Goal: Communication & Community: Share content

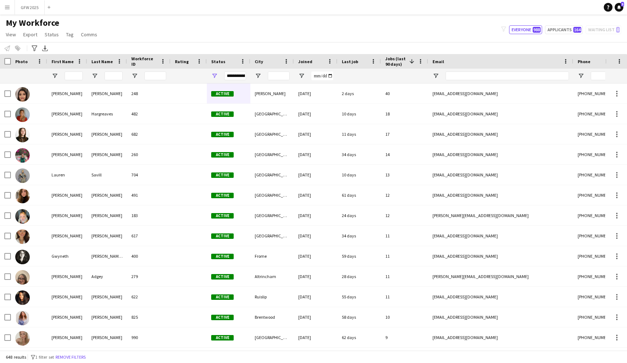
click at [11, 9] on button "Menu" at bounding box center [7, 7] width 15 height 15
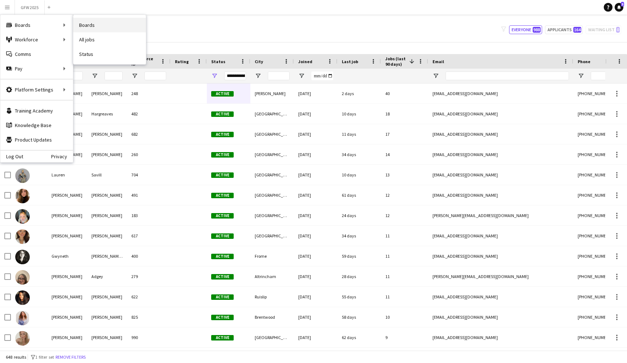
click at [104, 24] on link "Boards" at bounding box center [109, 25] width 73 height 15
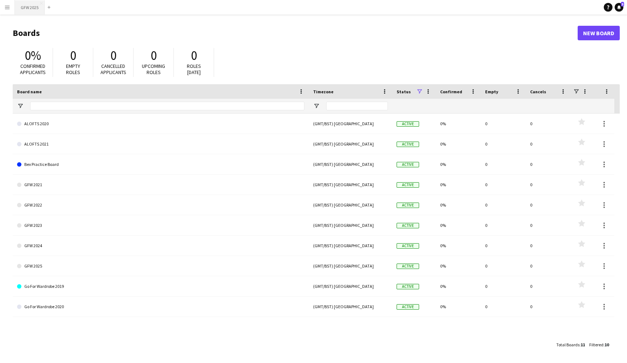
click at [29, 9] on button "GFW 2025 Close" at bounding box center [30, 7] width 30 height 14
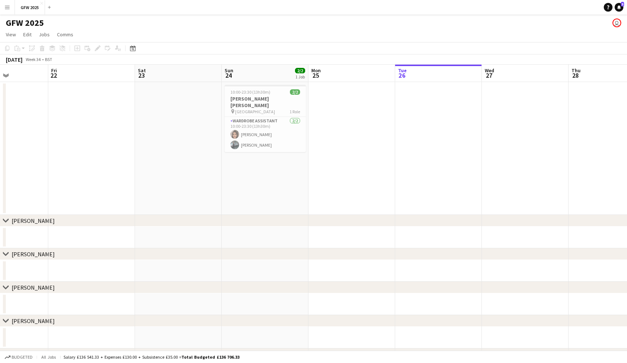
scroll to position [0, 211]
click at [267, 101] on h3 "[PERSON_NAME] [PERSON_NAME]" at bounding box center [265, 101] width 81 height 13
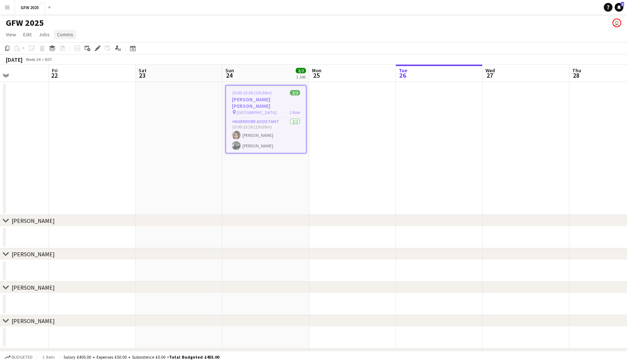
click at [65, 33] on span "Comms" at bounding box center [65, 34] width 16 height 7
click at [266, 126] on app-card-role "Wardrobe Assistant [DATE] 10:00-23:30 (13h30m) [PERSON_NAME] [PERSON_NAME]" at bounding box center [266, 135] width 80 height 35
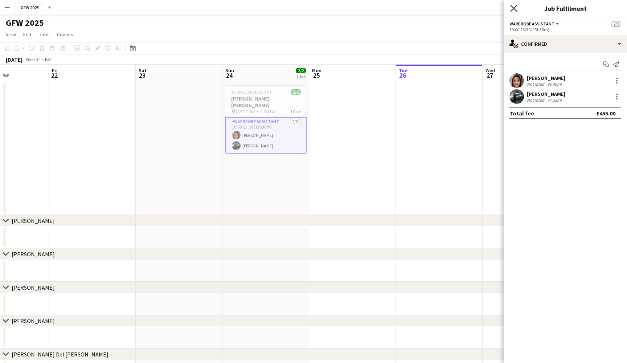
click at [515, 8] on icon at bounding box center [513, 8] width 7 height 7
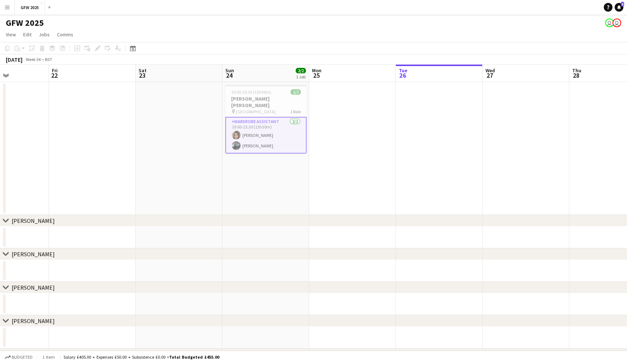
click at [432, 114] on app-date-cell at bounding box center [439, 148] width 87 height 133
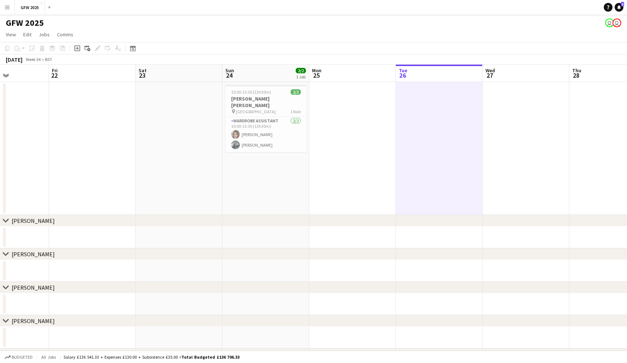
click at [1, 8] on button "Menu" at bounding box center [7, 7] width 15 height 15
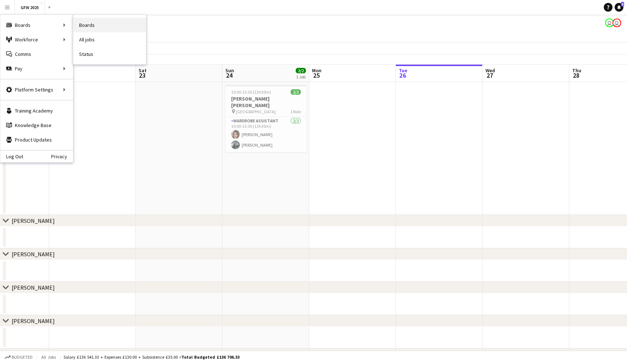
click at [103, 23] on link "Boards" at bounding box center [109, 25] width 73 height 15
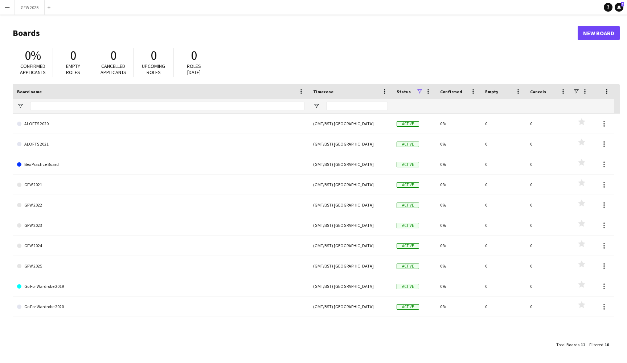
click at [6, 2] on button "Menu" at bounding box center [7, 7] width 15 height 15
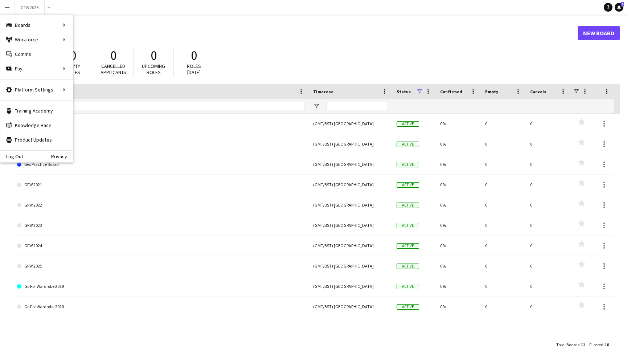
click at [301, 41] on header "Boards New Board" at bounding box center [316, 33] width 607 height 23
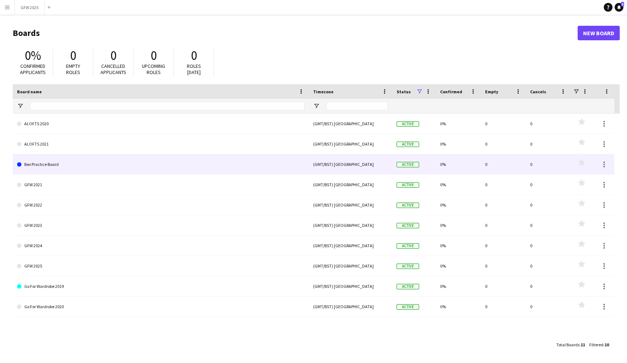
click at [171, 160] on link "Bex Practice Board" at bounding box center [160, 164] width 287 height 20
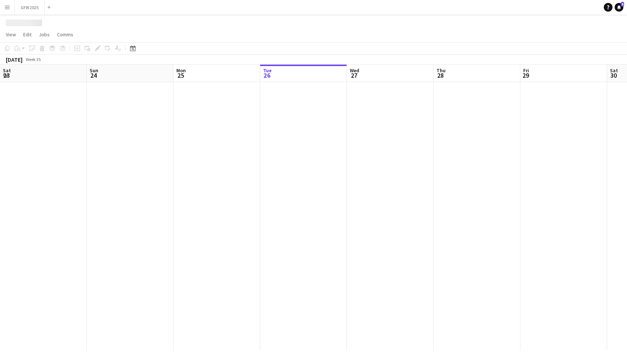
scroll to position [0, 174]
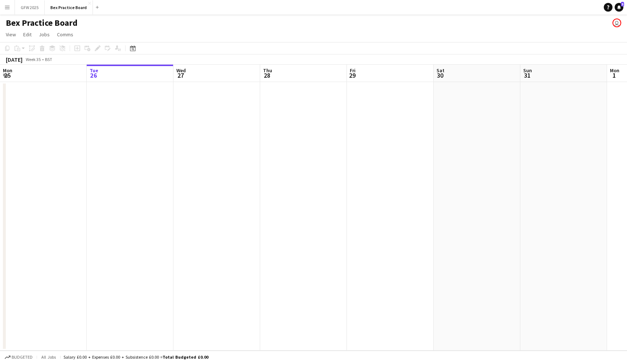
click at [126, 114] on app-date-cell at bounding box center [130, 216] width 87 height 269
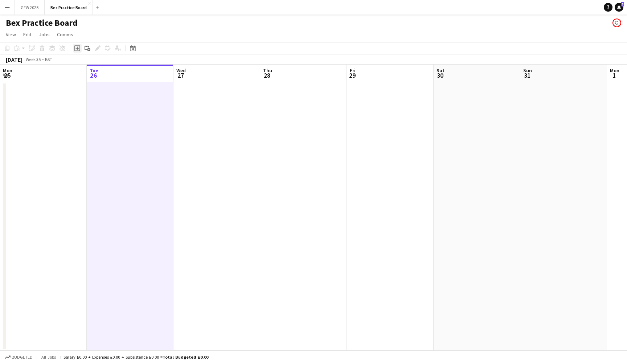
click at [76, 49] on icon "Add job" at bounding box center [77, 48] width 6 height 6
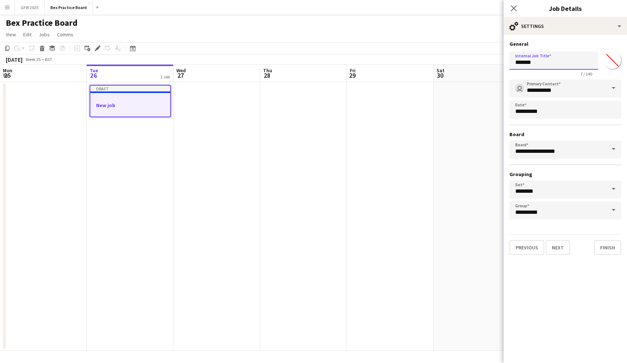
drag, startPoint x: 556, startPoint y: 66, endPoint x: 497, endPoint y: 64, distance: 58.8
click at [497, 64] on body "Menu Boards Boards Boards All jobs Status Workforce Workforce My Workforce Recr…" at bounding box center [313, 181] width 627 height 363
type input "**********"
click at [587, 302] on mat-expansion-panel "**********" at bounding box center [565, 199] width 123 height 328
click at [559, 248] on button "Next" at bounding box center [558, 247] width 24 height 15
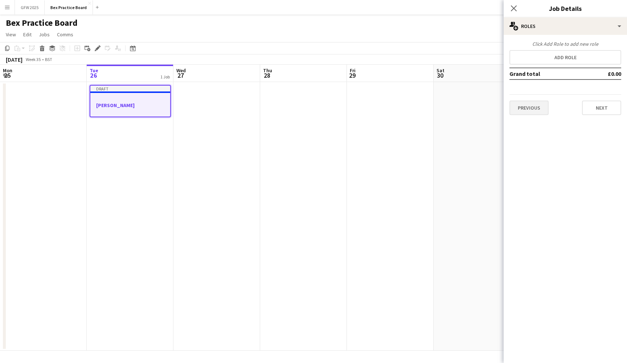
click at [539, 105] on button "Previous" at bounding box center [529, 108] width 39 height 15
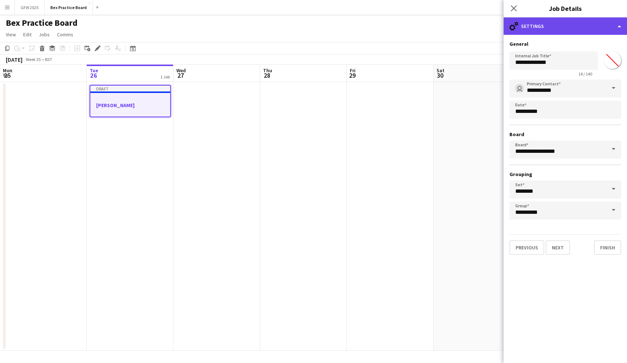
click at [595, 21] on div "cog-double-3 Settings" at bounding box center [565, 25] width 123 height 17
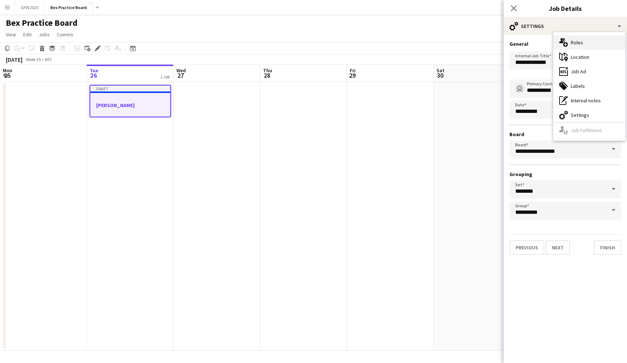
click at [592, 44] on div "multiple-users-add Roles" at bounding box center [590, 42] width 72 height 15
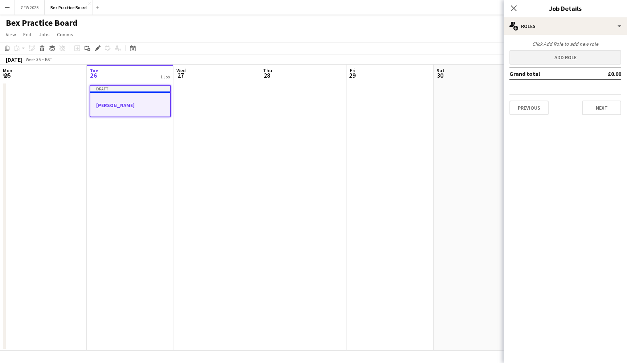
click at [552, 56] on button "Add role" at bounding box center [566, 57] width 112 height 15
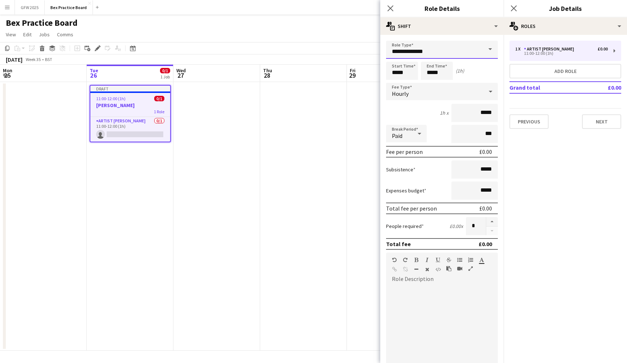
click at [461, 52] on input "**********" at bounding box center [442, 50] width 112 height 18
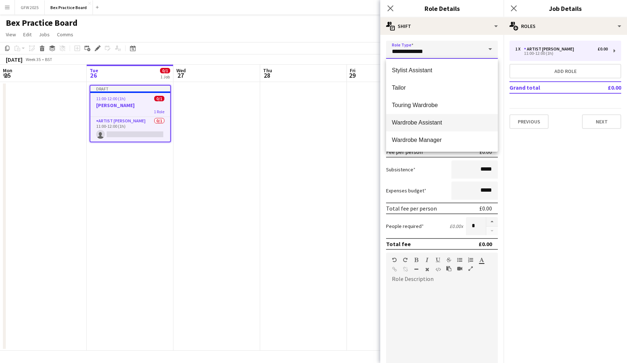
scroll to position [227, 0]
click at [441, 127] on mat-option "Wardrobe Assistant" at bounding box center [442, 122] width 112 height 17
type input "**********"
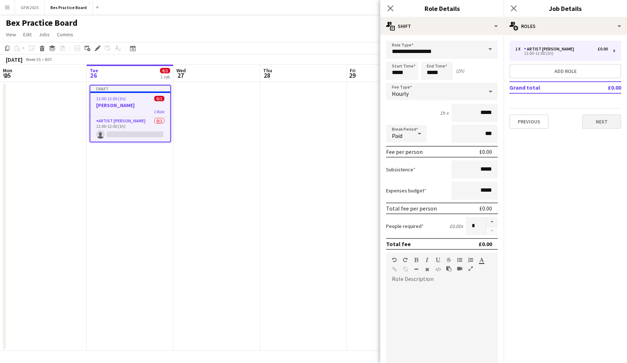
click at [604, 120] on button "Next" at bounding box center [601, 121] width 39 height 15
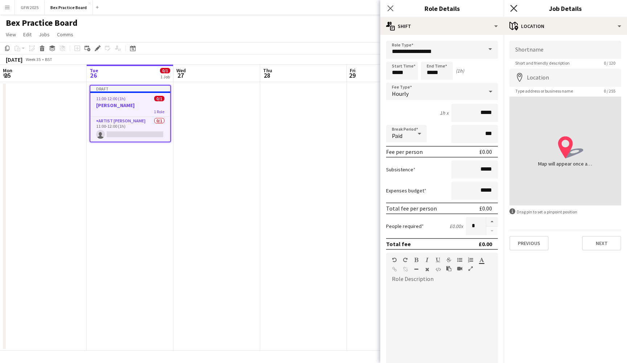
click at [515, 7] on icon at bounding box center [513, 8] width 7 height 7
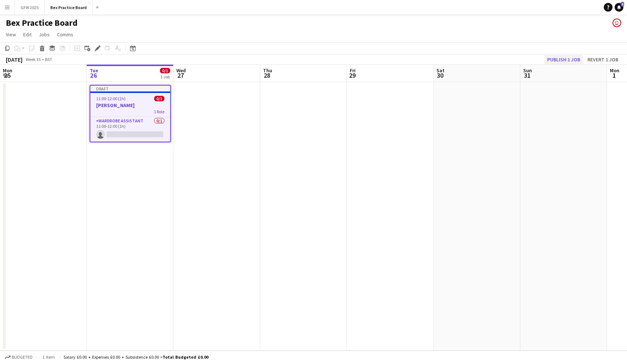
click at [563, 56] on button "Publish 1 job" at bounding box center [563, 59] width 39 height 9
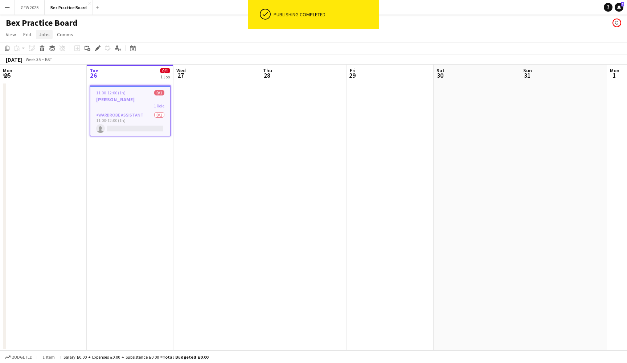
click at [46, 34] on span "Jobs" at bounding box center [44, 34] width 11 height 7
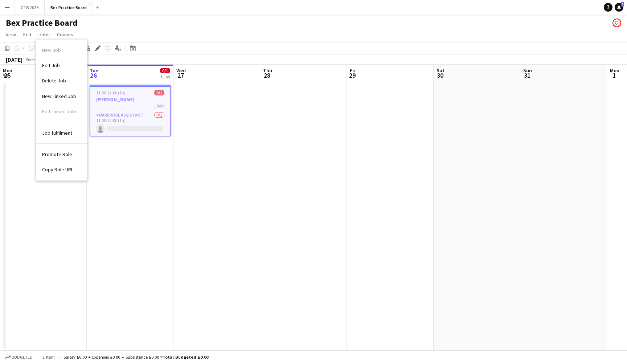
click at [183, 51] on app-toolbar "Copy Paste Paste Command V Paste with crew Command Shift V Paste linked Job [GE…" at bounding box center [313, 48] width 627 height 12
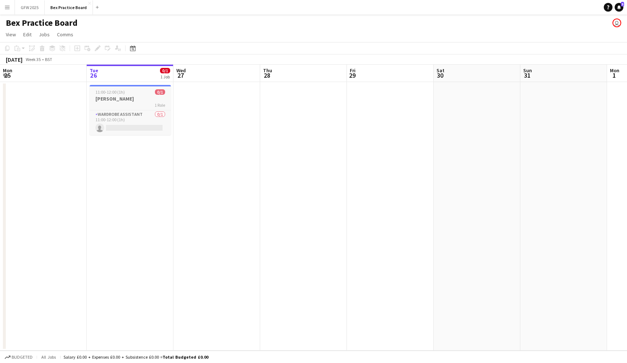
click at [126, 89] on div "11:00-12:00 (1h) 0/1" at bounding box center [130, 91] width 81 height 5
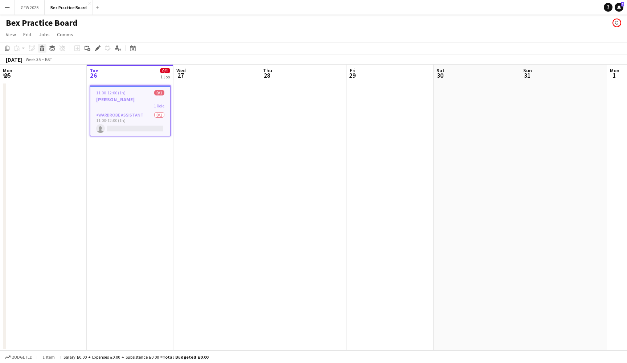
click at [43, 47] on icon at bounding box center [42, 46] width 5 height 2
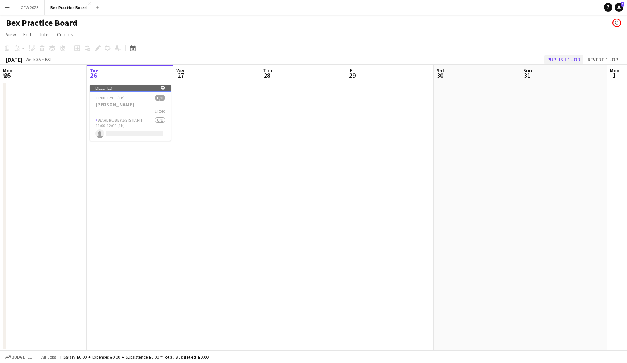
click at [566, 57] on button "Publish 1 job" at bounding box center [563, 59] width 39 height 9
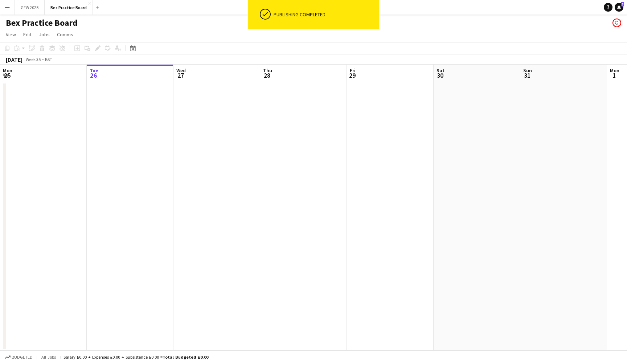
click at [9, 7] on app-icon "Menu" at bounding box center [7, 7] width 6 height 6
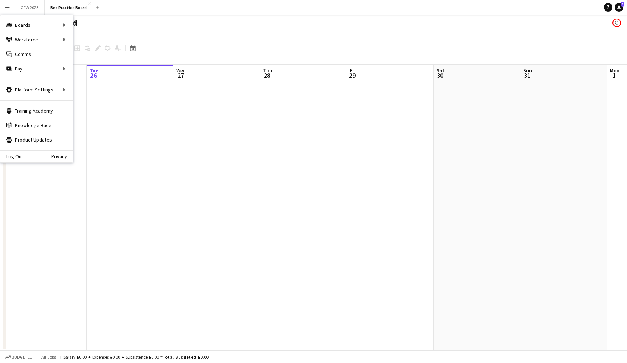
click at [9, 8] on app-icon "Menu" at bounding box center [7, 7] width 6 height 6
click at [101, 37] on link "My Workforce" at bounding box center [109, 39] width 73 height 15
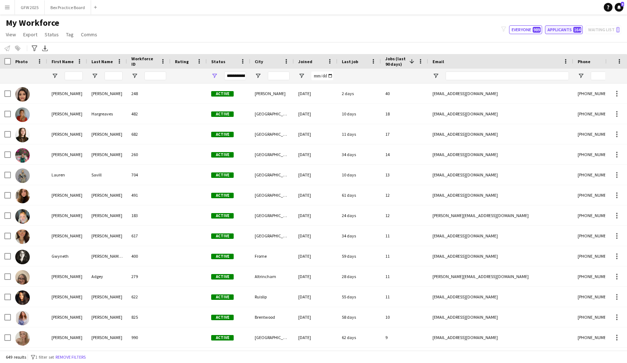
click at [570, 29] on button "Applicants 164" at bounding box center [564, 29] width 38 height 9
type input "**********"
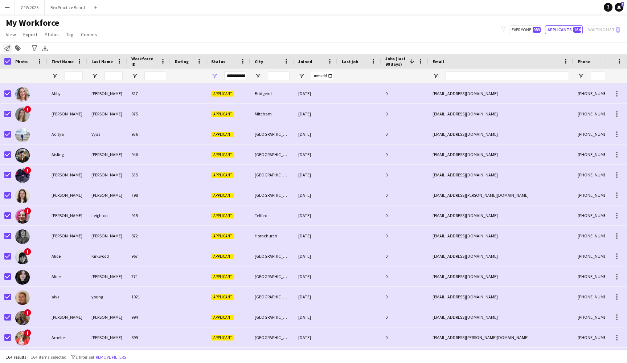
click at [8, 49] on icon "Notify workforce" at bounding box center [7, 48] width 6 height 6
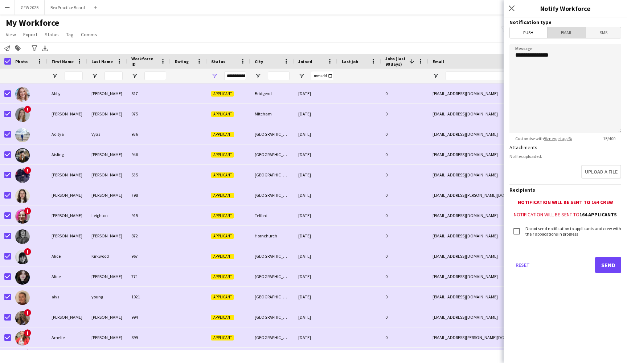
click at [564, 32] on span "Email" at bounding box center [567, 32] width 38 height 11
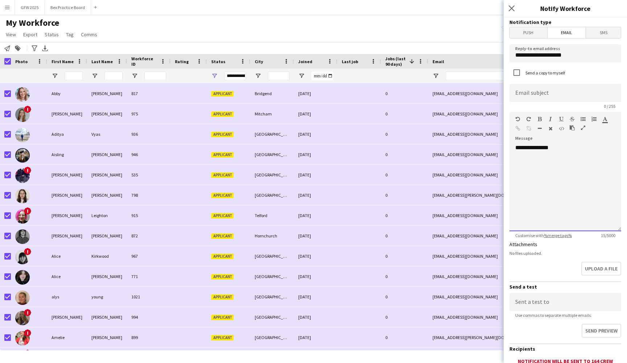
click at [577, 154] on div "**********" at bounding box center [566, 187] width 112 height 87
click at [510, 9] on icon "Close pop-in" at bounding box center [511, 8] width 7 height 7
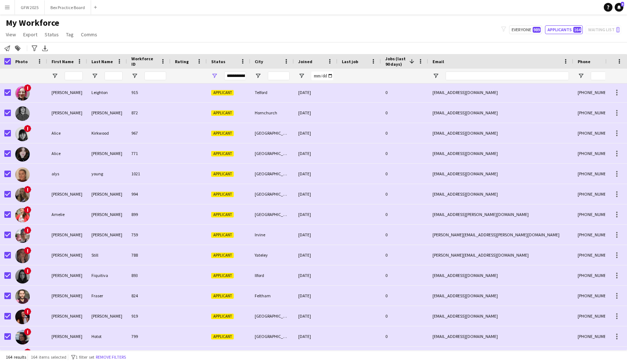
scroll to position [131, 0]
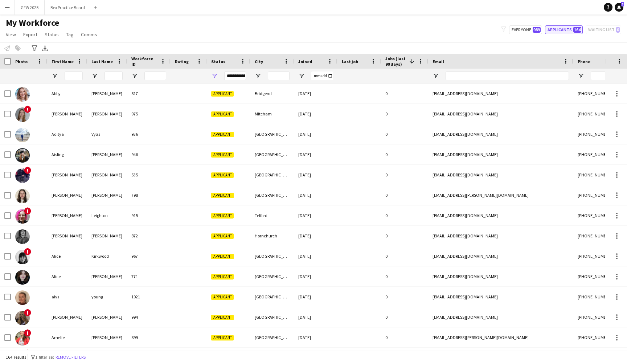
drag, startPoint x: 54, startPoint y: 4, endPoint x: 572, endPoint y: 27, distance: 518.9
click at [572, 27] on button "Applicants 164" at bounding box center [564, 29] width 38 height 9
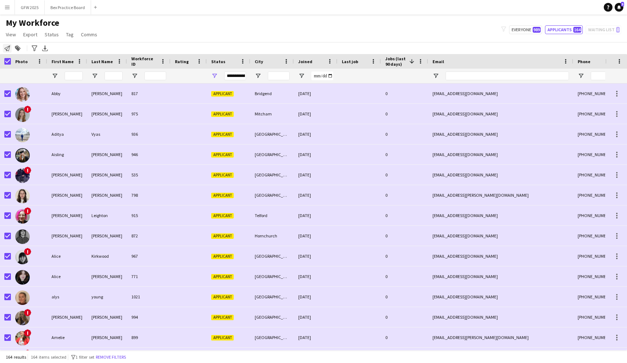
click at [6, 46] on icon "Notify workforce" at bounding box center [7, 48] width 6 height 6
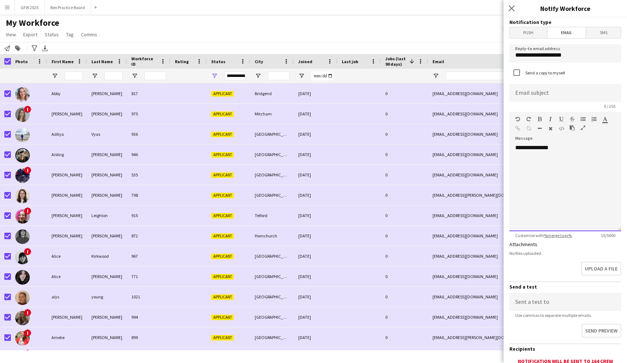
click at [579, 159] on div "**********" at bounding box center [566, 187] width 112 height 87
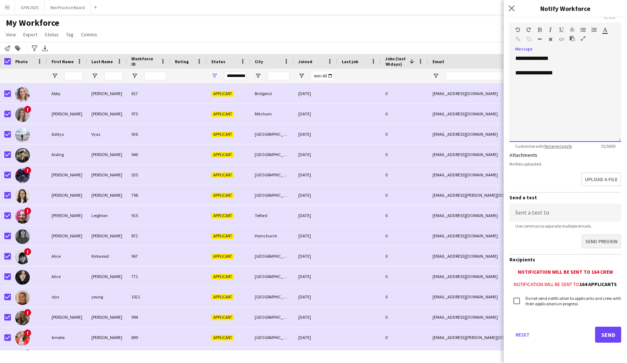
scroll to position [89, 0]
click at [513, 7] on icon at bounding box center [511, 8] width 7 height 7
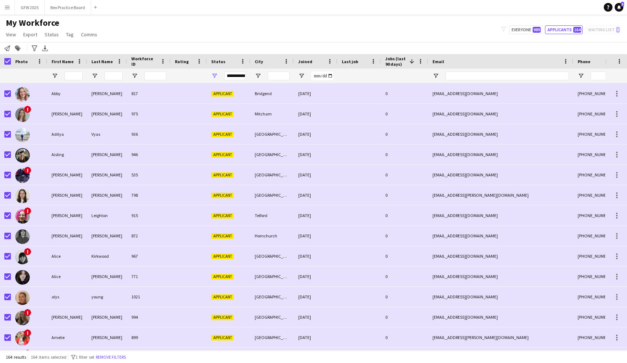
click at [531, 24] on div "My Workforce View Views Default view New view Update view Delete view Edit name…" at bounding box center [313, 29] width 627 height 25
click at [531, 32] on button "Everyone 989" at bounding box center [525, 29] width 33 height 9
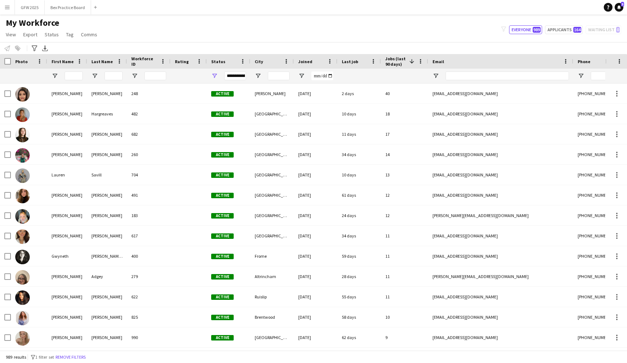
click at [232, 74] on div "**********" at bounding box center [235, 76] width 22 height 9
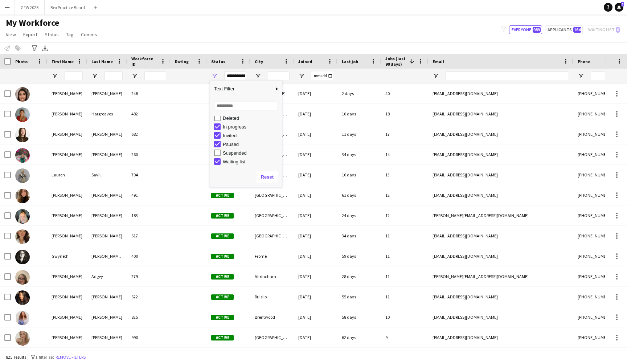
scroll to position [45, 0]
type input "**********"
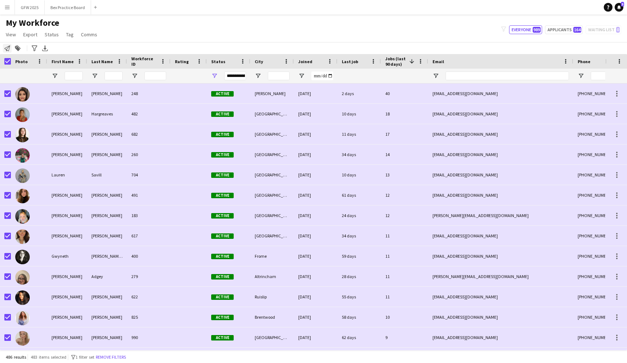
click at [7, 48] on icon "Notify workforce" at bounding box center [7, 48] width 6 height 6
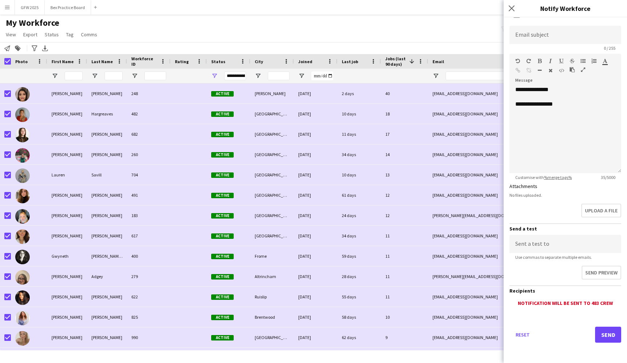
scroll to position [58, 0]
click at [511, 9] on icon at bounding box center [511, 8] width 7 height 7
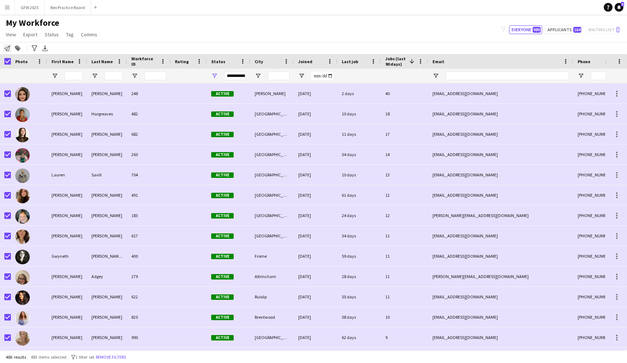
click at [8, 46] on icon "Notify workforce" at bounding box center [7, 48] width 6 height 6
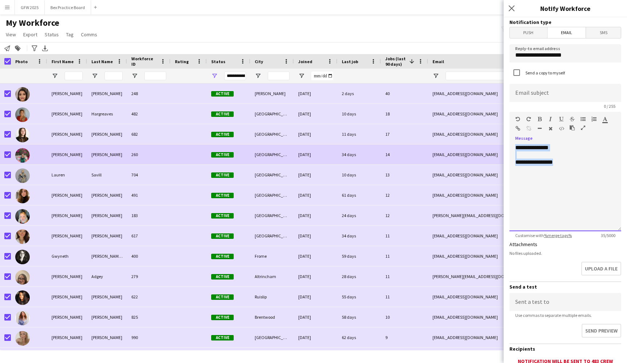
drag, startPoint x: 560, startPoint y: 172, endPoint x: 473, endPoint y: 129, distance: 96.4
click at [473, 129] on body "Menu Boards Boards Boards All jobs Status Workforce Workforce My Workforce Recr…" at bounding box center [313, 181] width 627 height 363
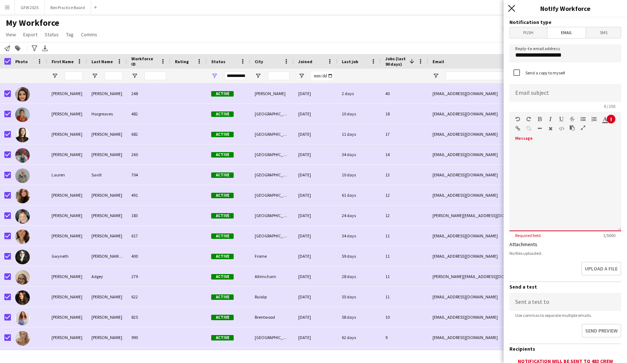
click at [512, 8] on icon "Close pop-in" at bounding box center [511, 8] width 7 height 7
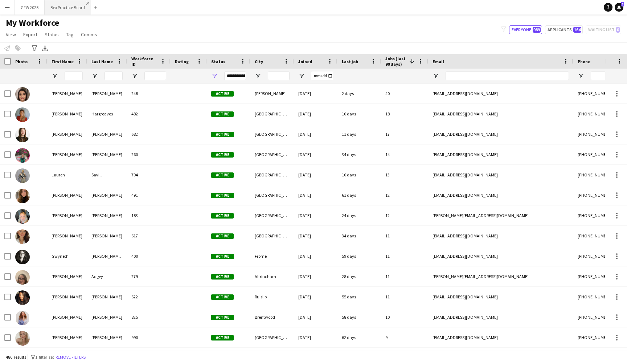
click at [88, 3] on app-icon "Close" at bounding box center [87, 3] width 3 height 3
click at [26, 9] on button "GFW 2025 Close" at bounding box center [30, 7] width 30 height 14
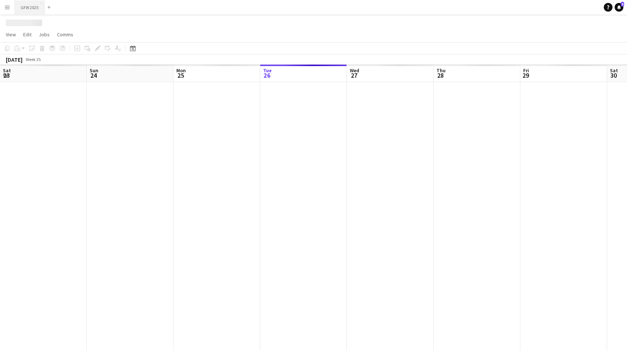
scroll to position [0, 174]
